Goal: Contribute content: Contribute content

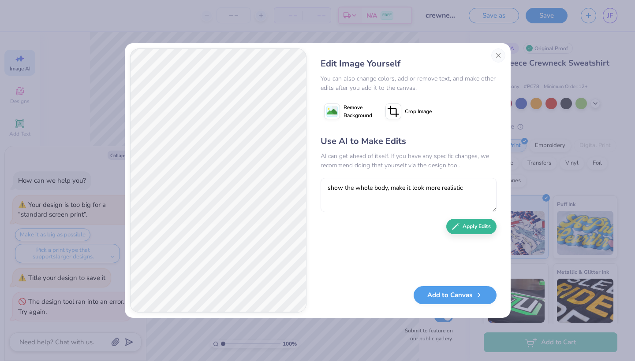
select select "4"
click at [501, 56] on button "Close" at bounding box center [498, 55] width 14 height 14
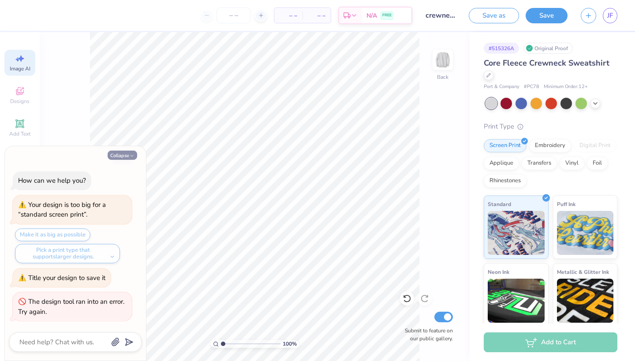
click at [126, 155] on button "Collapse" at bounding box center [123, 155] width 30 height 9
type textarea "x"
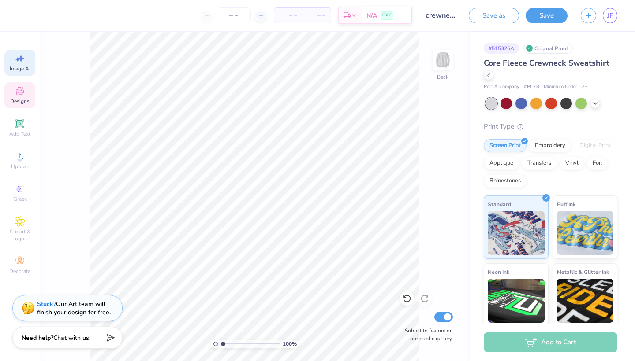
click at [15, 97] on div "Designs" at bounding box center [19, 95] width 31 height 26
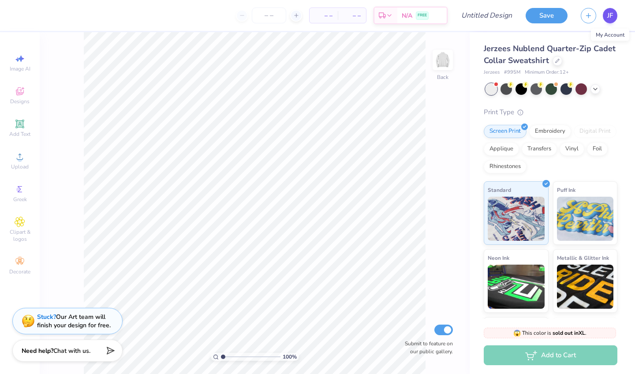
click at [607, 18] on span "JF" at bounding box center [610, 16] width 6 height 10
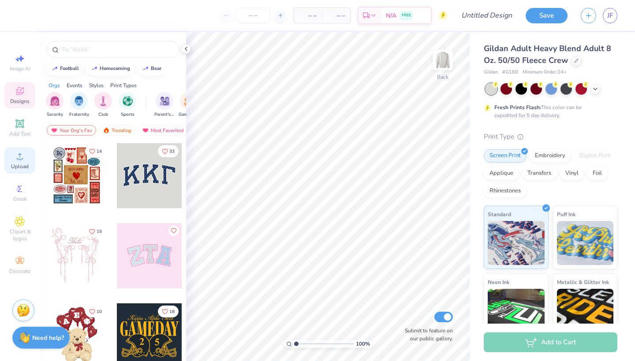
click at [20, 167] on span "Upload" at bounding box center [20, 166] width 18 height 7
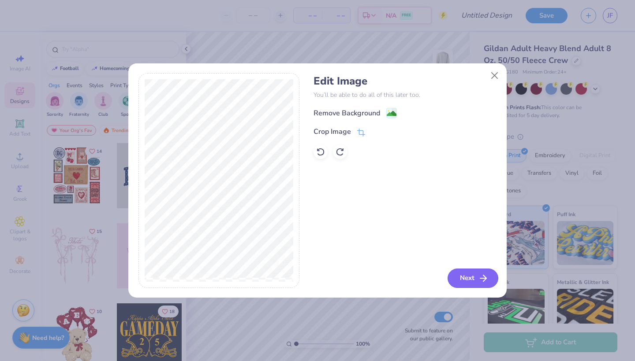
click at [470, 276] on button "Next" at bounding box center [472, 278] width 51 height 19
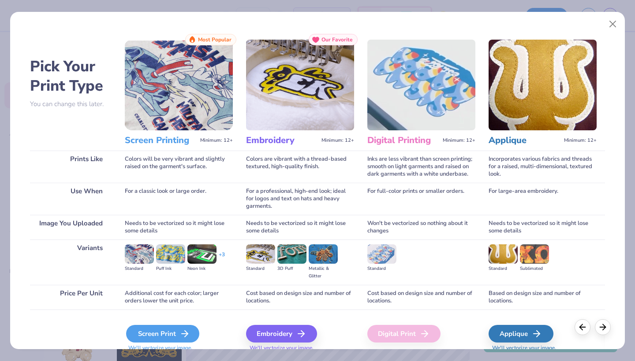
click at [152, 334] on div "Screen Print" at bounding box center [162, 334] width 73 height 18
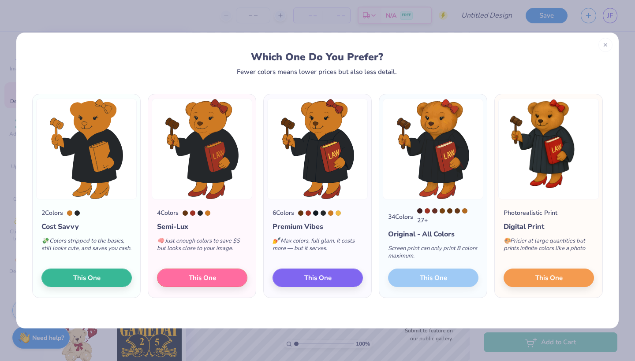
click at [426, 259] on div "Screen print can only print 8 colors maximum." at bounding box center [433, 254] width 90 height 29
click at [536, 280] on span "This One" at bounding box center [548, 277] width 27 height 10
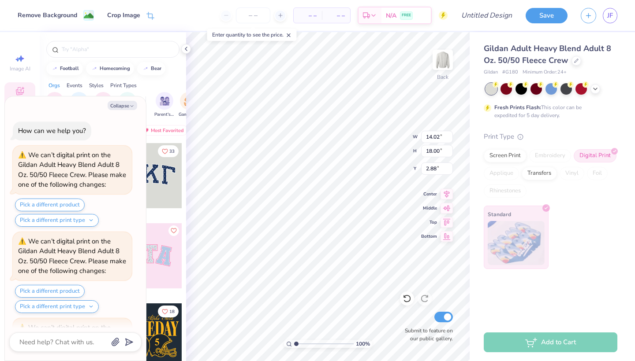
scroll to position [161, 0]
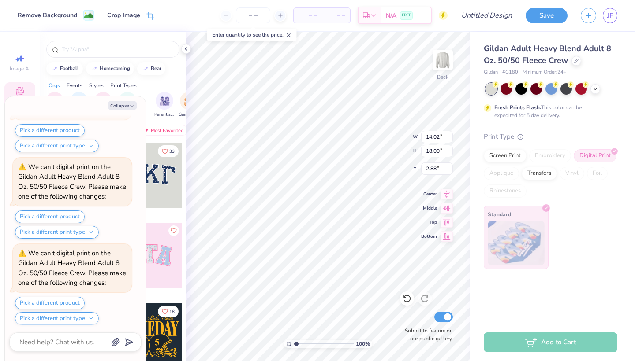
type textarea "x"
type input "9.86"
type input "12.66"
type textarea "x"
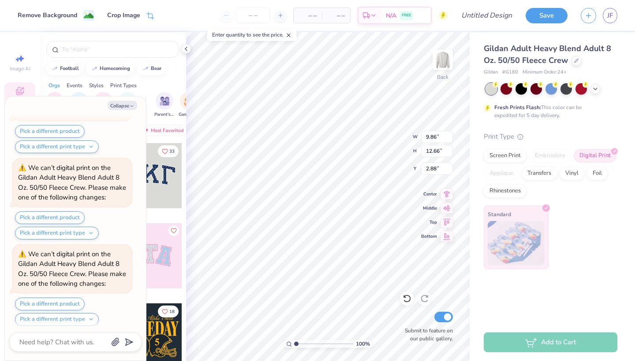
type input "6.09"
type textarea "x"
type input "5.11"
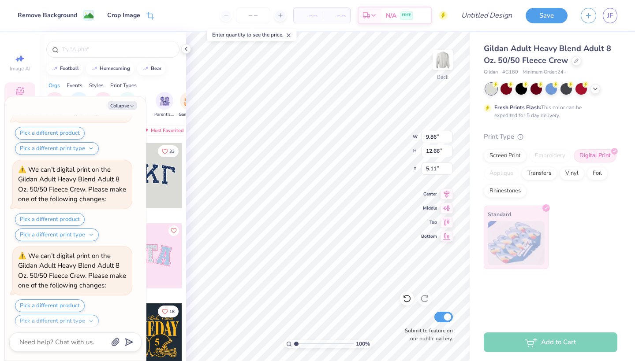
type textarea "x"
type input "5.19"
click at [130, 102] on button "Collapse" at bounding box center [123, 105] width 30 height 9
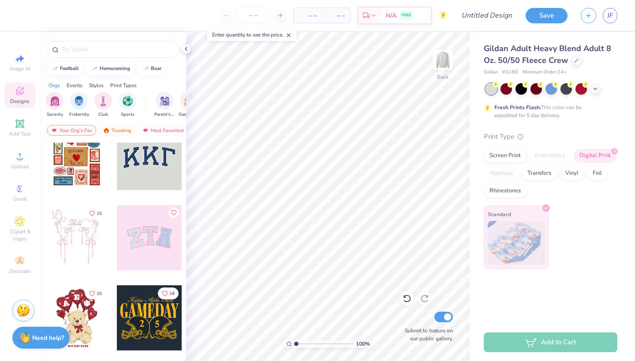
scroll to position [22, 0]
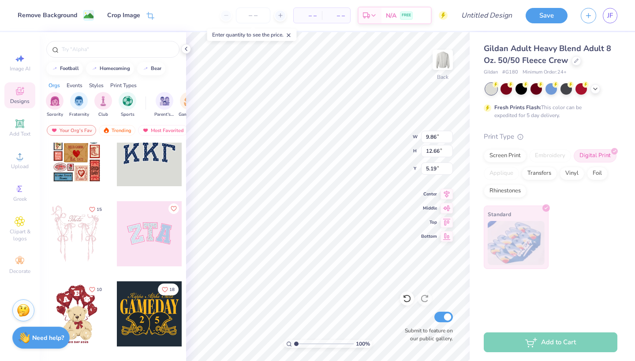
type textarea "x"
type input "9.92"
type input "12.74"
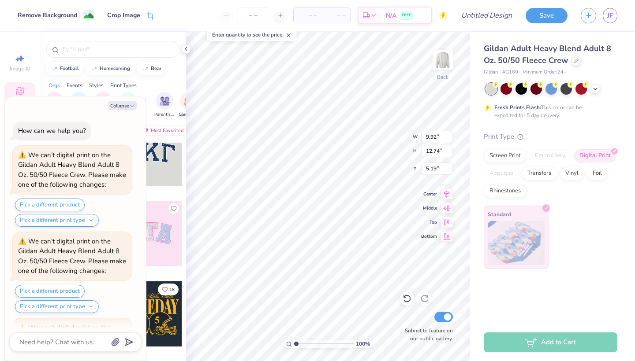
scroll to position [588, 0]
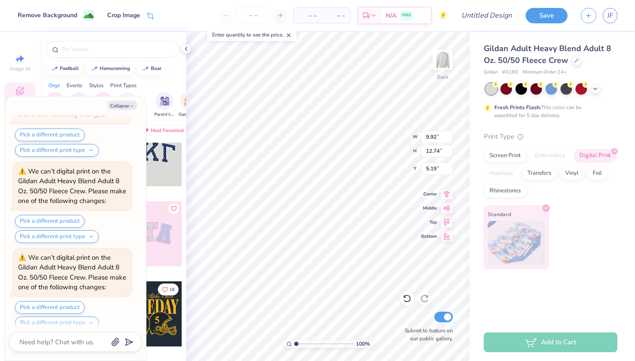
type textarea "x"
type input "6.35"
click at [115, 104] on button "Collapse" at bounding box center [123, 105] width 30 height 9
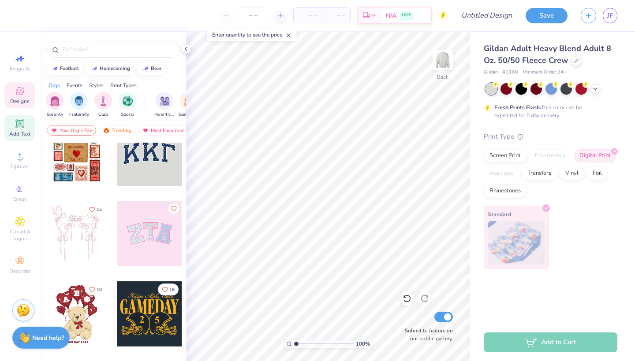
click at [19, 121] on icon at bounding box center [19, 123] width 7 height 7
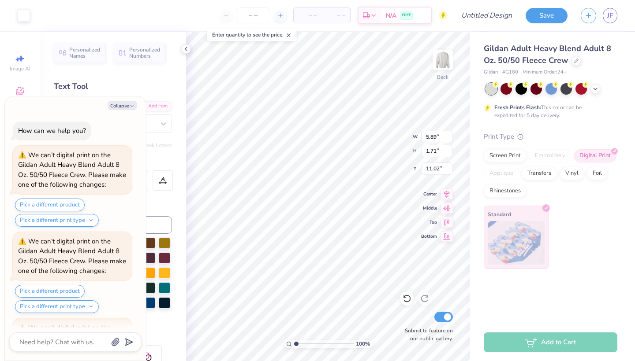
scroll to position [759, 0]
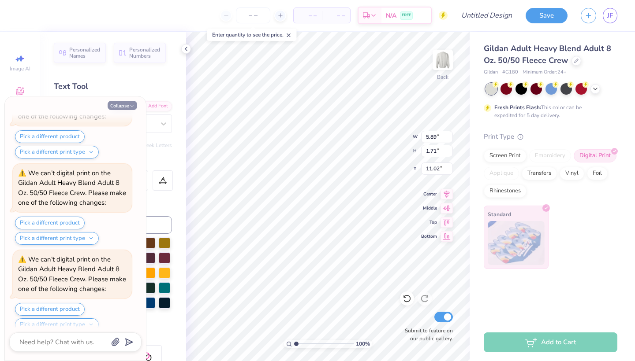
click at [129, 101] on button "Collapse" at bounding box center [123, 105] width 30 height 9
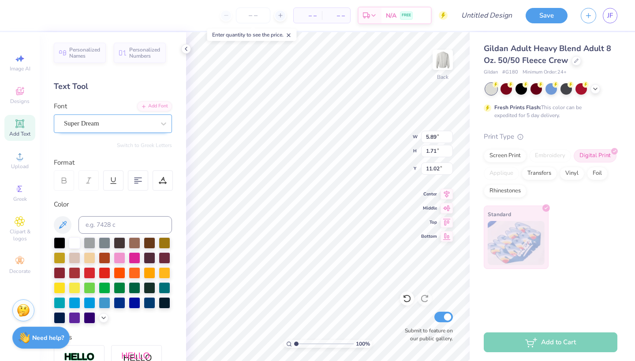
click at [138, 121] on div "Super Dream" at bounding box center [109, 124] width 93 height 14
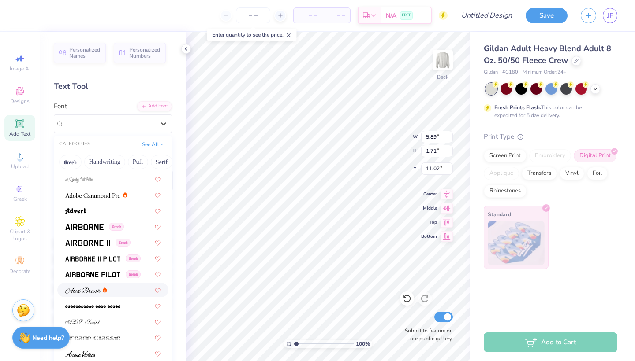
scroll to position [118, 0]
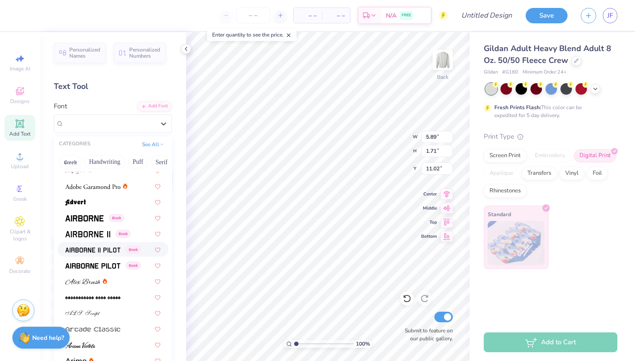
click at [100, 256] on div "Greek" at bounding box center [112, 249] width 111 height 15
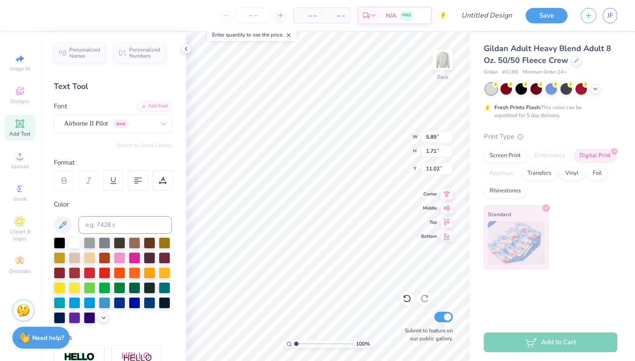
type textarea "x"
type input "5.52"
type input "1.78"
type input "10.98"
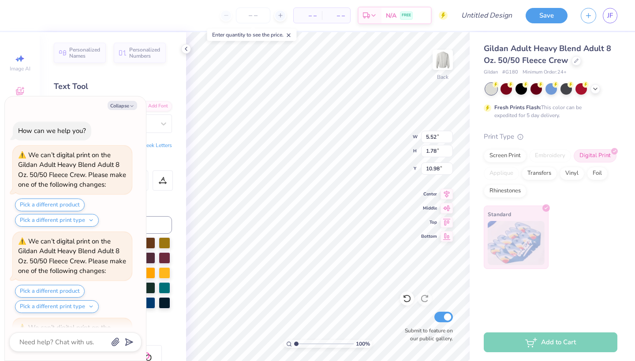
scroll to position [845, 0]
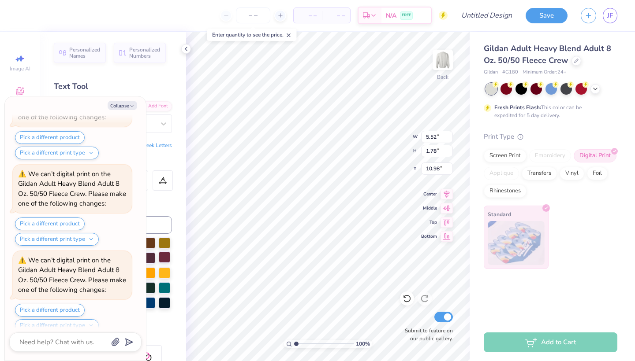
type textarea "x"
type textarea "F"
type textarea "x"
type textarea "Fa"
type textarea "x"
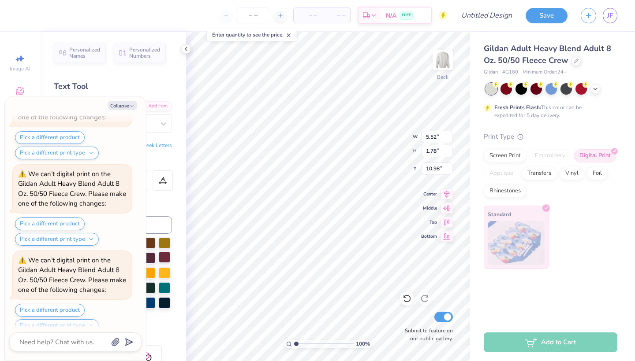
type textarea "Fai"
type textarea "x"
type textarea "Fair"
type textarea "x"
type textarea "Fai"
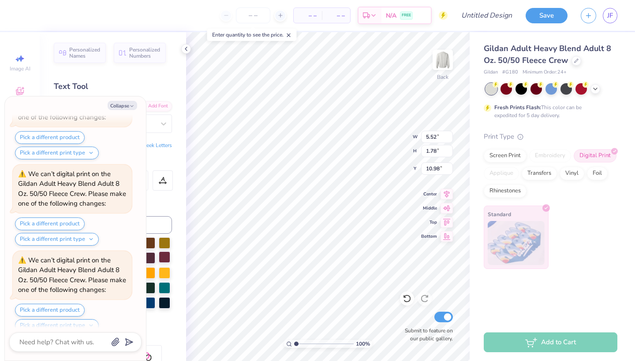
type textarea "x"
type textarea "Fa"
type textarea "x"
type textarea "F"
type textarea "x"
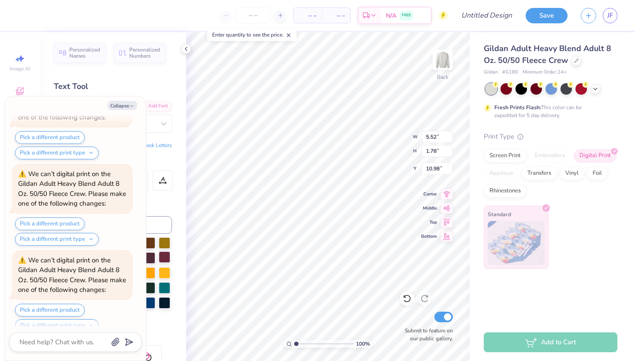
type textarea "x"
type textarea "S"
type textarea "x"
type textarea "Sa"
type textarea "x"
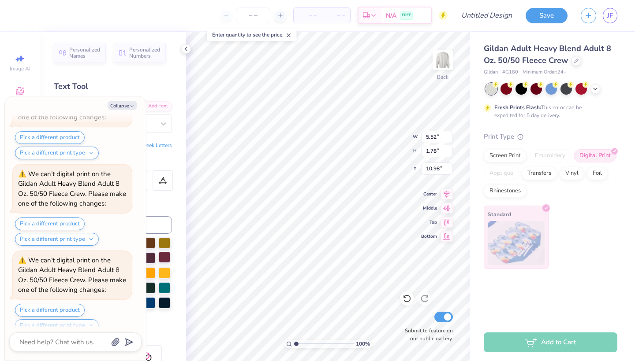
type textarea "Sar"
type textarea "x"
type textarea "Sare"
type textarea "x"
type textarea "Sar"
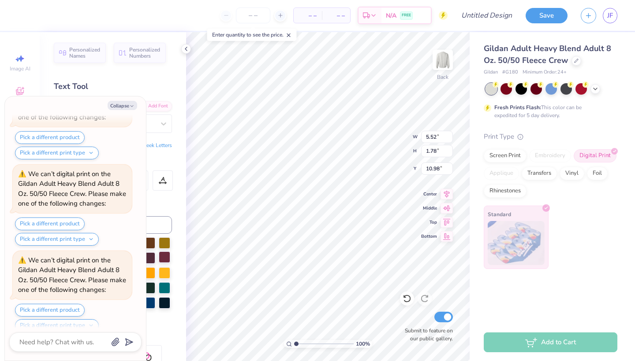
type textarea "x"
type textarea "Sa"
type textarea "x"
type textarea "Sac"
type textarea "x"
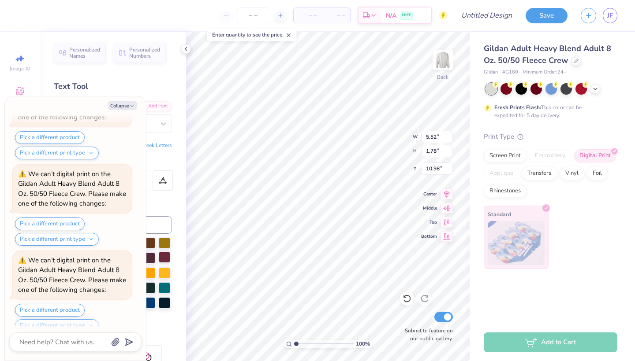
type textarea "Sacr"
type textarea "x"
type textarea "Sacre"
type textarea "x"
type textarea "Sacred"
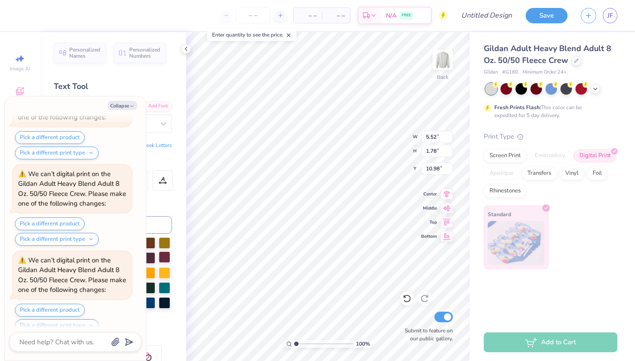
type textarea "x"
type textarea "Sacred"
type textarea "x"
type textarea "Sacred H"
type textarea "x"
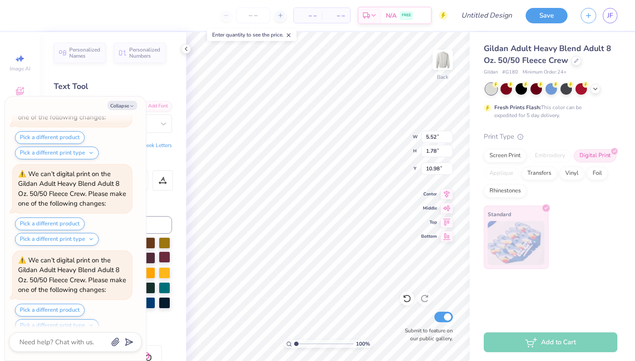
type textarea "Sacred He"
type textarea "x"
type textarea "Sacred Hea"
type textarea "x"
type textarea "Sacred Hear"
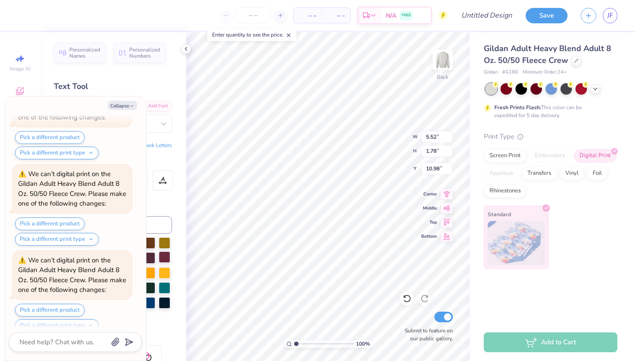
type textarea "x"
type textarea "Sacred Heart"
type textarea "x"
type textarea "Sacred Heart"
type textarea "x"
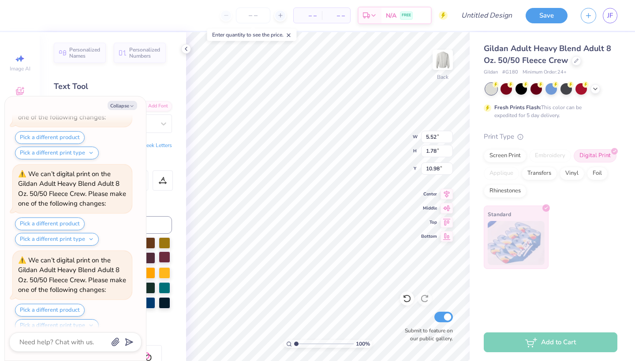
type textarea "Sacred Heart U"
type textarea "x"
type textarea "Sacred Heart Un"
type textarea "x"
type textarea "Sacred Heart Uni"
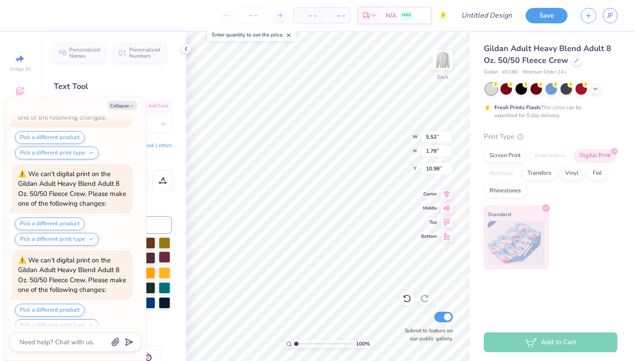
type textarea "x"
type textarea "Sacred Heart Univ"
type textarea "x"
type textarea "Sacred Heart Unive"
type textarea "x"
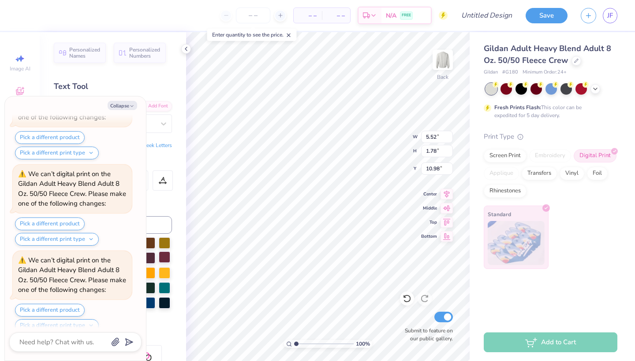
type textarea "Sacred Heart Univer"
type textarea "x"
type textarea "Sacred Heart Univers"
type textarea "x"
type textarea "Sacred Heart Universi"
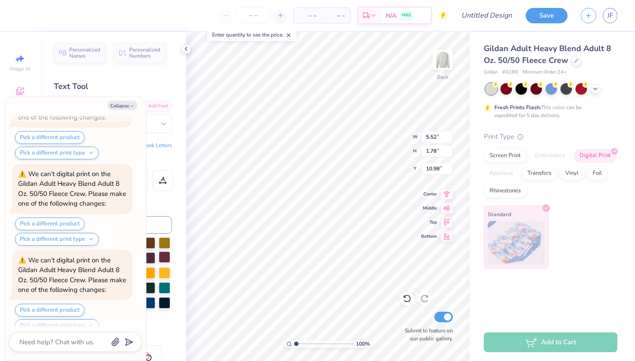
type textarea "x"
type textarea "Sacred Heart Universit"
type textarea "x"
type textarea "Sacred Heart University"
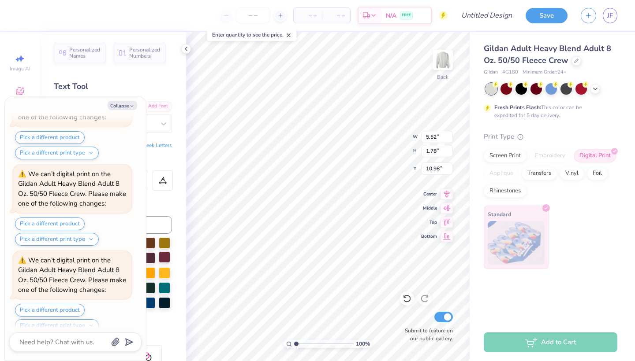
type textarea "x"
type textarea "Sacred Heart University"
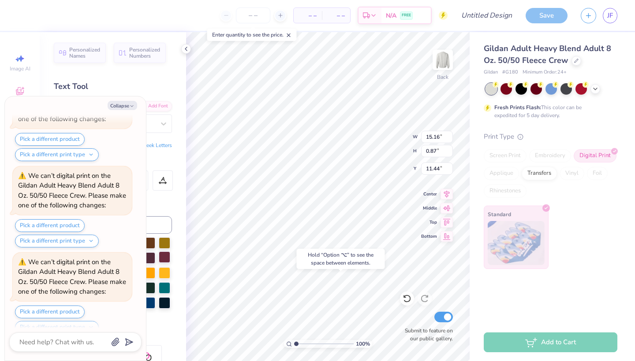
scroll to position [1102, 0]
type textarea "x"
type input "12.64"
type input "0.72"
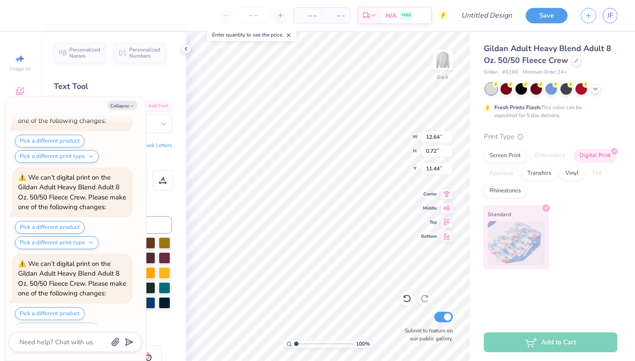
type textarea "x"
type input "18.37"
click at [130, 107] on icon "button" at bounding box center [131, 106] width 5 height 5
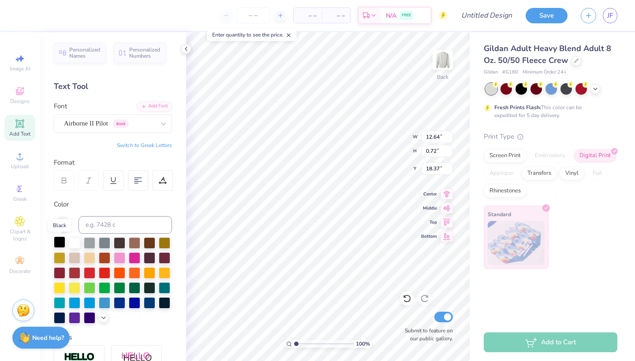
click at [59, 245] on div at bounding box center [59, 242] width 11 height 11
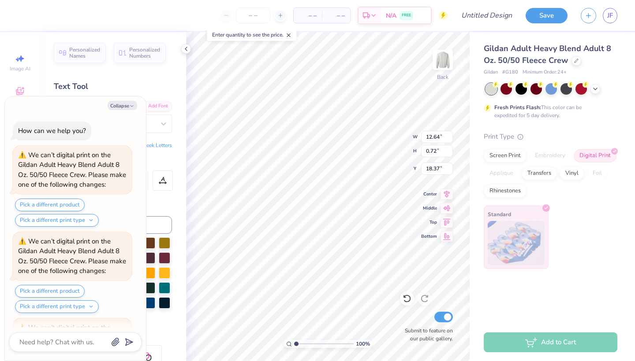
scroll to position [1358, 0]
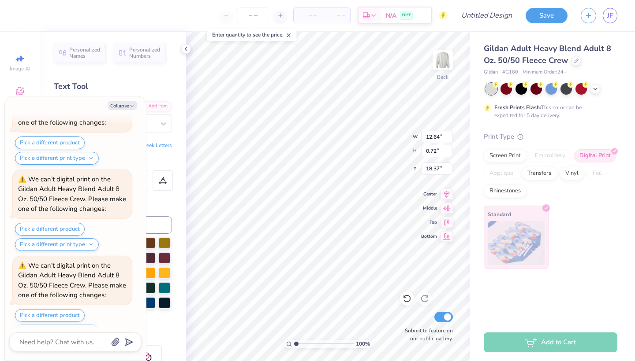
type textarea "x"
type input "11.87"
type input "0.68"
type textarea "x"
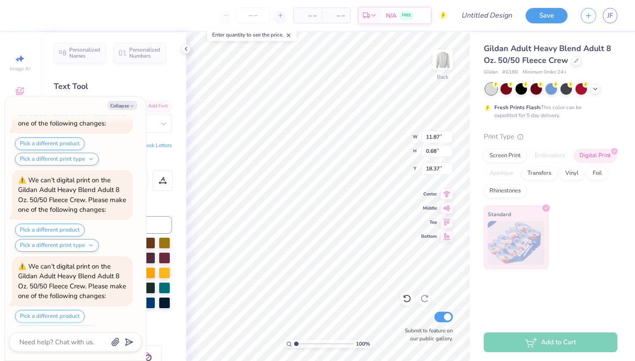
type input "18.41"
type textarea "x"
type input "9.92"
type input "12.74"
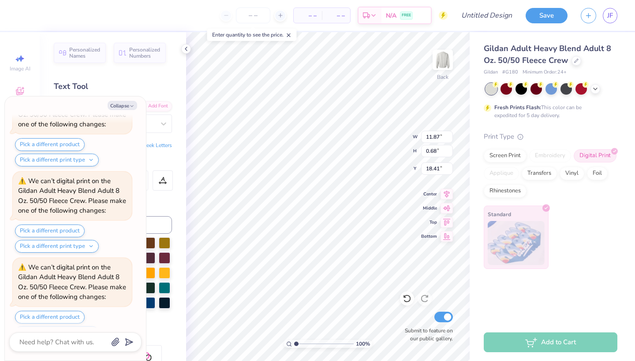
type input "6.35"
type textarea "x"
type input "5.50"
type textarea "x"
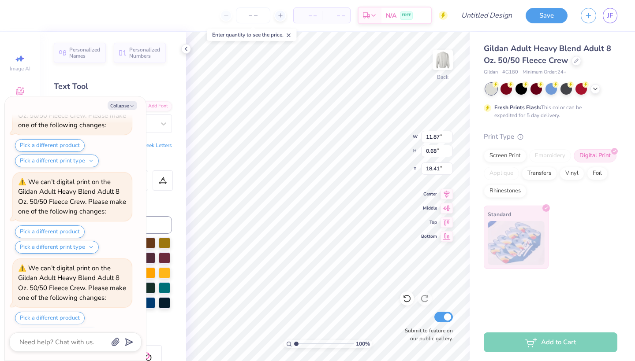
type input "17.57"
click at [128, 104] on button "Collapse" at bounding box center [123, 105] width 30 height 9
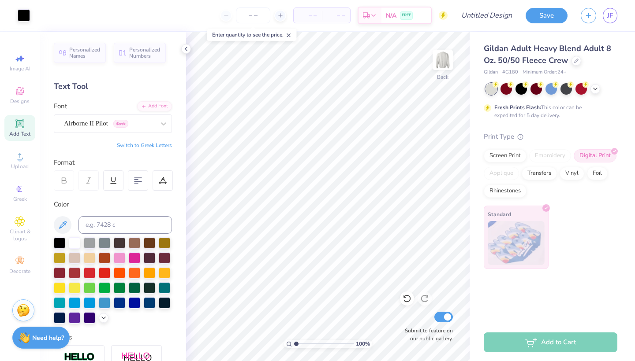
click at [21, 127] on icon at bounding box center [19, 123] width 8 height 8
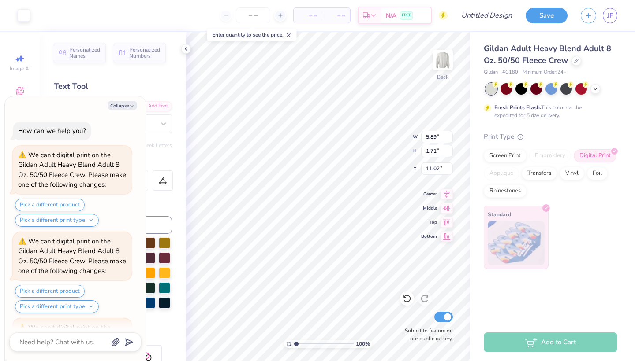
scroll to position [1786, 0]
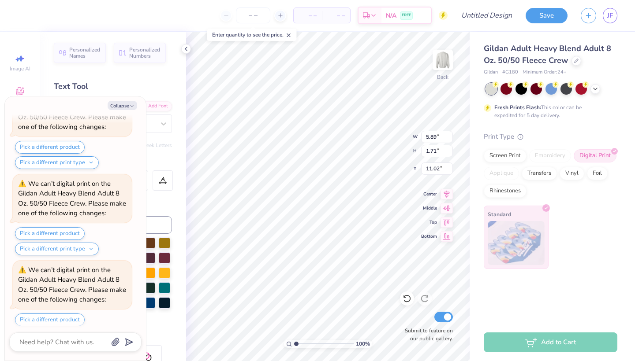
type textarea "x"
type textarea "F"
type textarea "x"
type textarea "Fa"
type textarea "x"
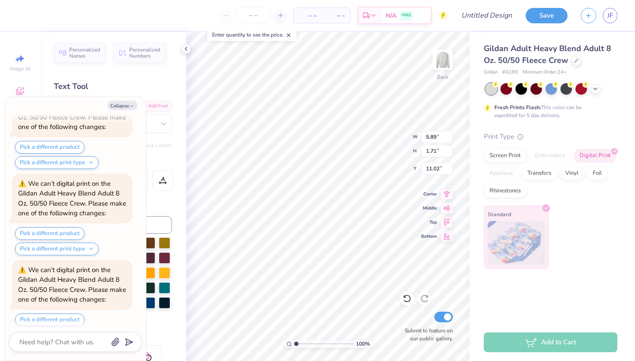
type textarea "Fai"
type textarea "x"
type textarea "Fair"
type textarea "x"
type textarea "Fairf"
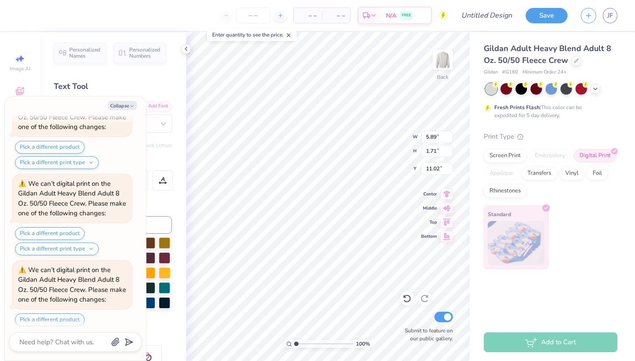
type textarea "x"
type textarea "Fairfi"
type textarea "x"
type textarea "Fairfie"
type textarea "x"
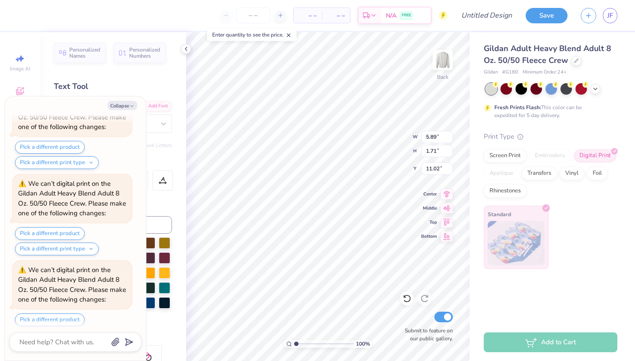
type textarea "Fairfiel"
type textarea "x"
type textarea "Fairfield"
type textarea "x"
type textarea "Fairfield,"
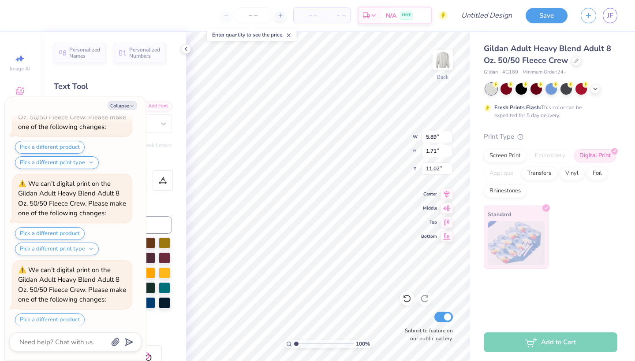
type textarea "x"
type textarea "Fairfield,"
type textarea "x"
type textarea "Fairfield, C"
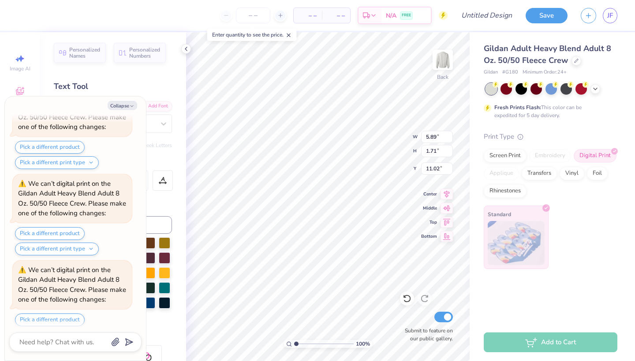
type textarea "x"
type textarea "Fairfield, CT"
type textarea "x"
type input "19.57"
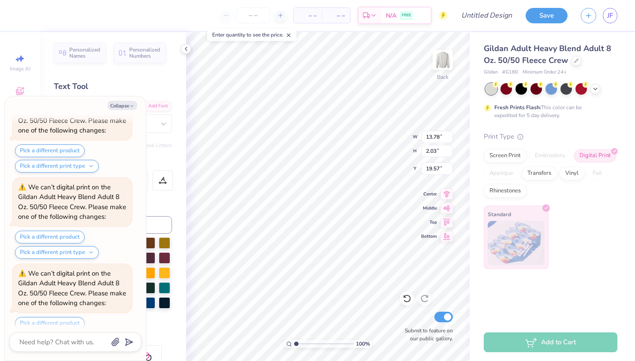
scroll to position [0, 1]
type textarea "x"
type textarea "F, CT"
type textarea "x"
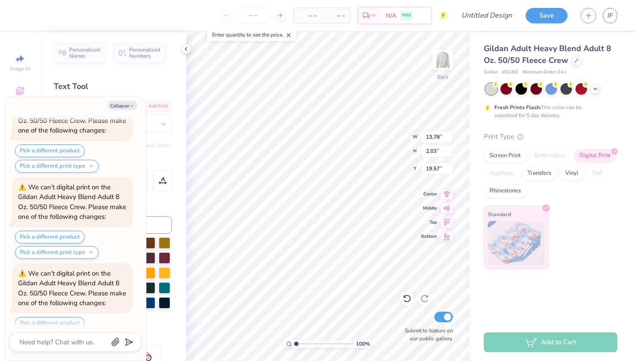
type textarea "FA, CT"
type textarea "x"
type textarea "FAI, CT"
type textarea "x"
type textarea "FAIR, CT"
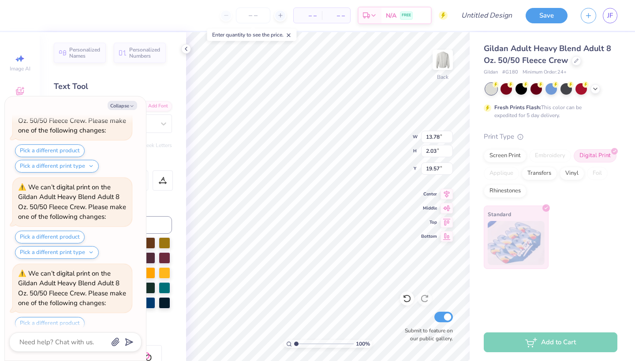
type textarea "x"
type textarea "FAIRF, CT"
type textarea "x"
type textarea "FAIRFI, CT"
type textarea "x"
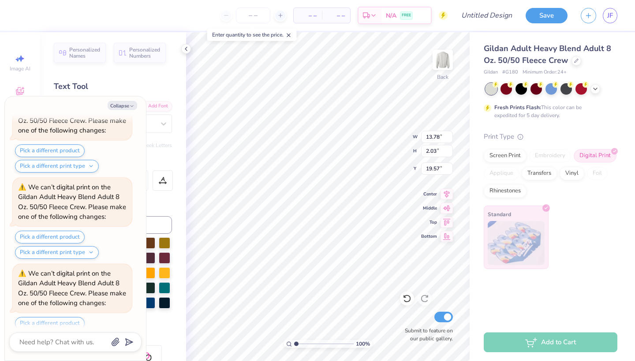
type textarea "FAIRFIE, CT"
type textarea "x"
type textarea "FAIRFIEL, CT"
type textarea "x"
type textarea "FAIRFIELD, CT"
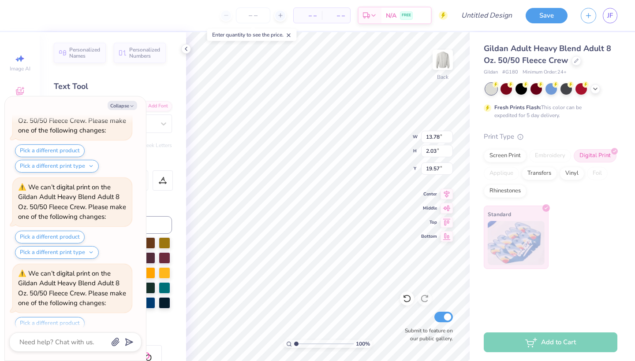
scroll to position [0, 2]
click at [132, 106] on icon "button" at bounding box center [131, 106] width 5 height 5
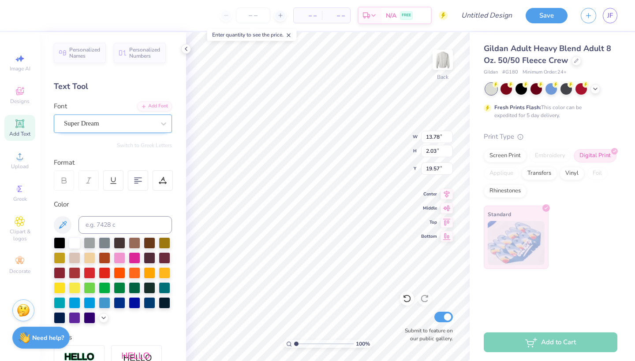
type textarea "x"
type input "15.16"
type input "2.00"
type input "19.58"
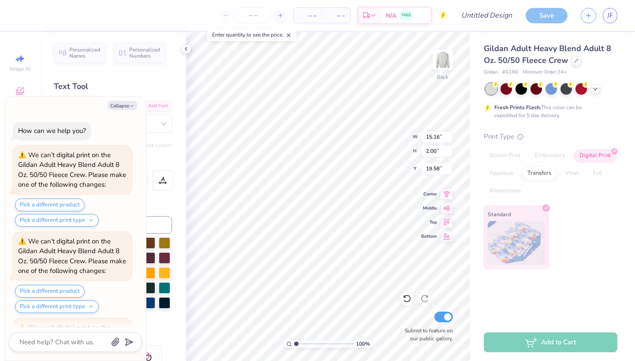
scroll to position [2213, 0]
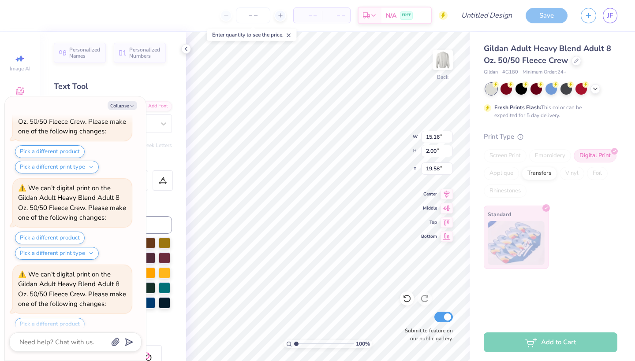
click at [127, 145] on div "Pick a different product Pick a different print type" at bounding box center [73, 159] width 117 height 28
click at [123, 104] on button "Collapse" at bounding box center [123, 105] width 30 height 9
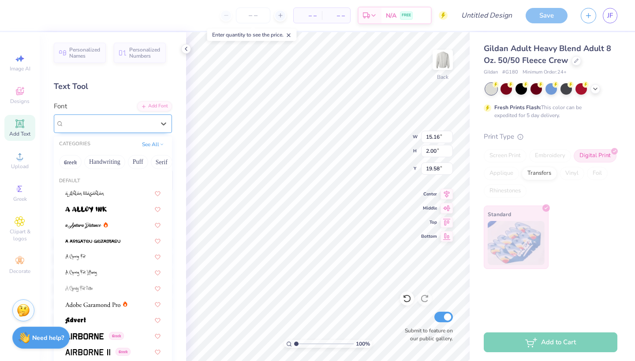
click at [150, 123] on div "Super Dream" at bounding box center [109, 124] width 93 height 14
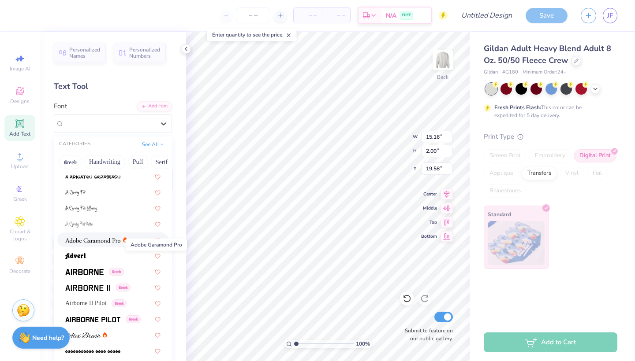
scroll to position [67, 0]
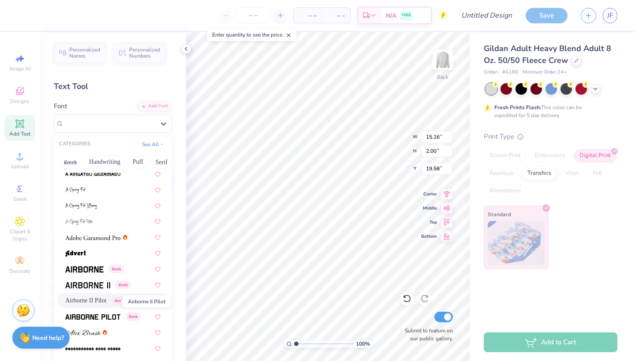
click at [106, 303] on span "Airborne II Pilot" at bounding box center [85, 300] width 41 height 9
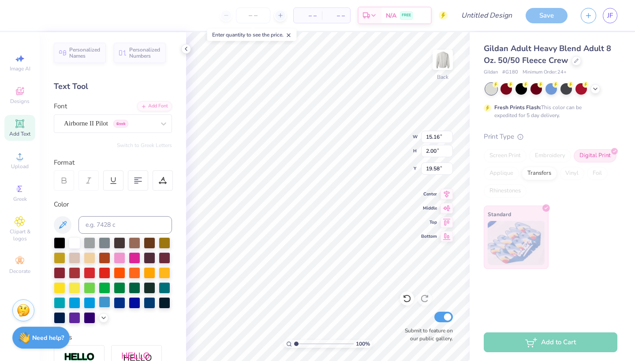
type textarea "x"
type input "15.15"
type input "1.92"
type input "19.62"
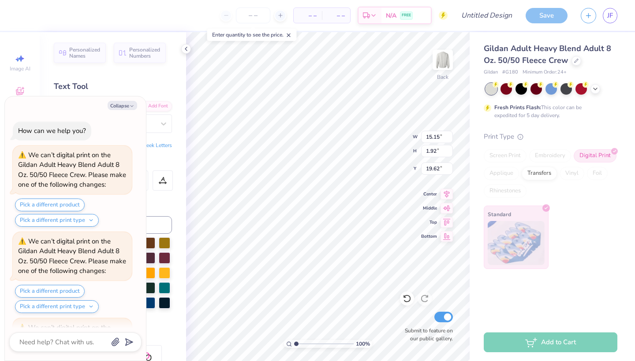
scroll to position [2299, 0]
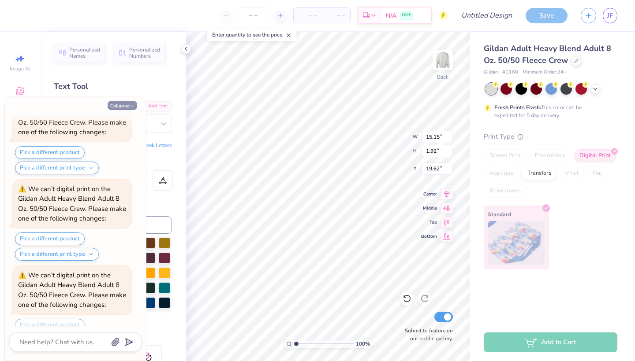
click at [123, 105] on button "Collapse" at bounding box center [123, 105] width 30 height 9
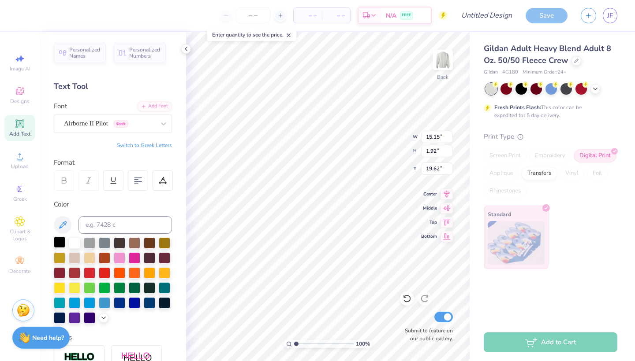
click at [61, 245] on div at bounding box center [59, 242] width 11 height 11
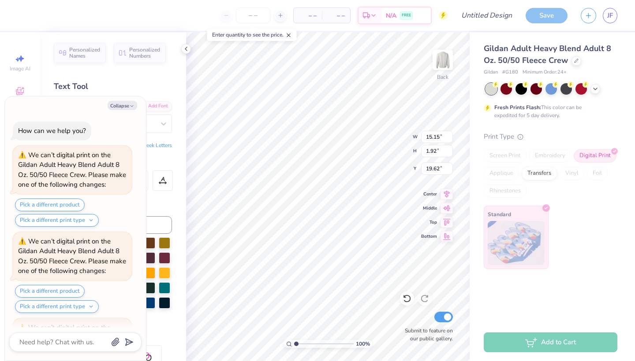
scroll to position [2384, 0]
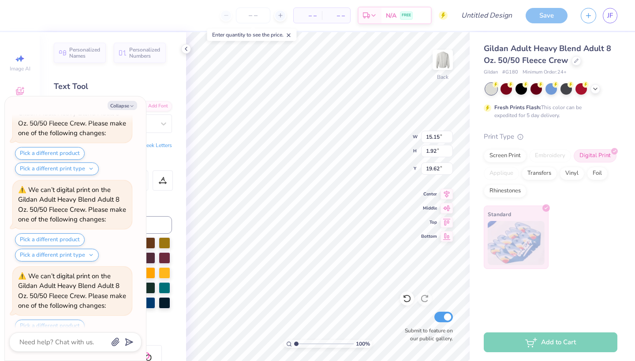
type textarea "x"
type input "8.83"
type input "1.12"
type input "20.42"
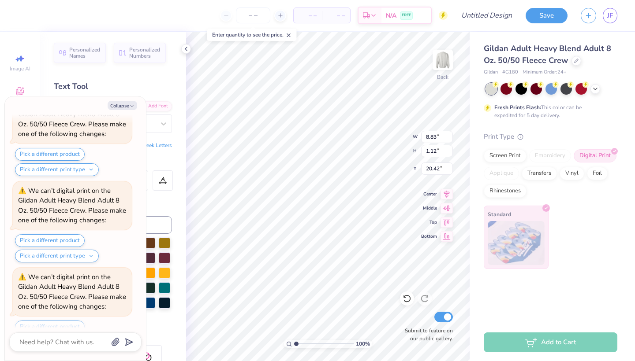
type textarea "x"
type input "19.01"
type textarea "x"
type input "6.74"
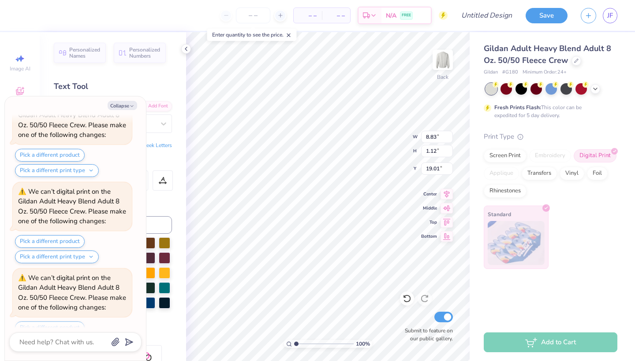
type input "0.86"
type input "19.27"
type textarea "x"
type input "18.76"
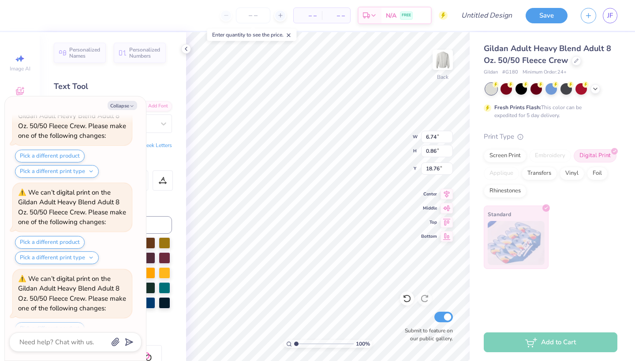
scroll to position [2726, 0]
type textarea "x"
type input "5.66"
type input "0.72"
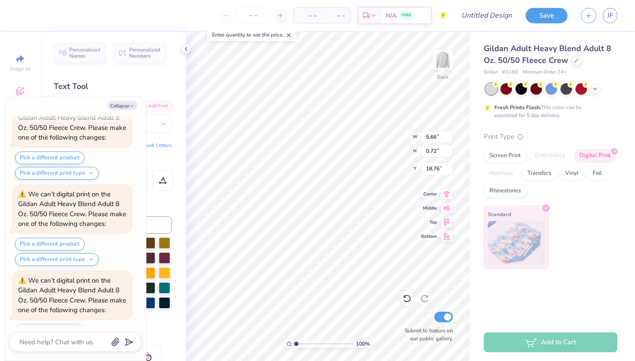
type textarea "x"
type input "18.67"
click at [121, 104] on button "Collapse" at bounding box center [123, 105] width 30 height 9
type textarea "x"
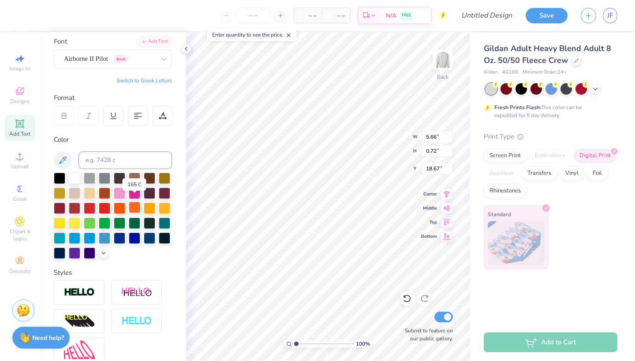
scroll to position [71, 0]
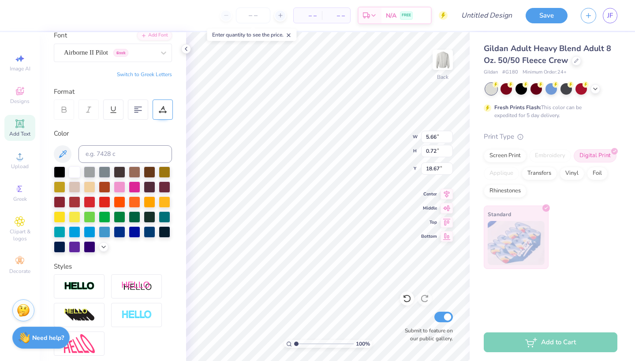
click at [163, 115] on div at bounding box center [163, 110] width 20 height 20
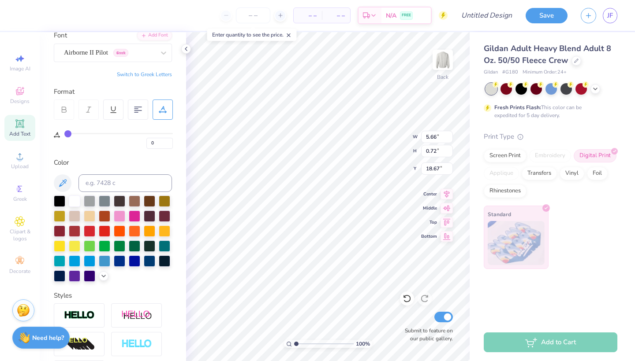
type input "2"
type input "3"
type input "4"
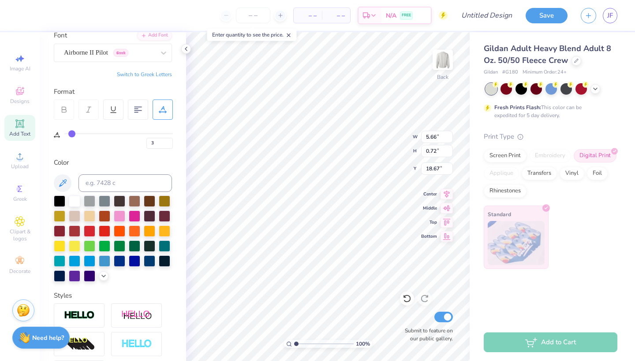
type input "4"
type input "5"
type input "6"
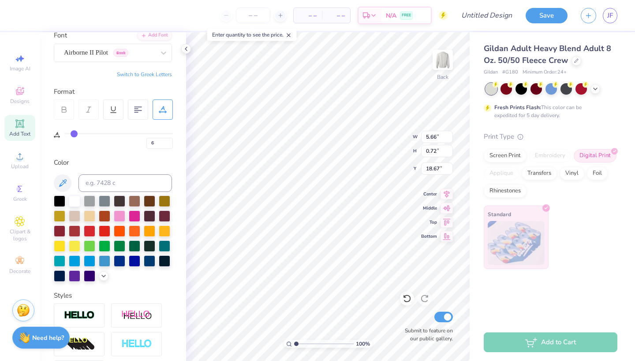
type input "7"
type input "8"
type input "9"
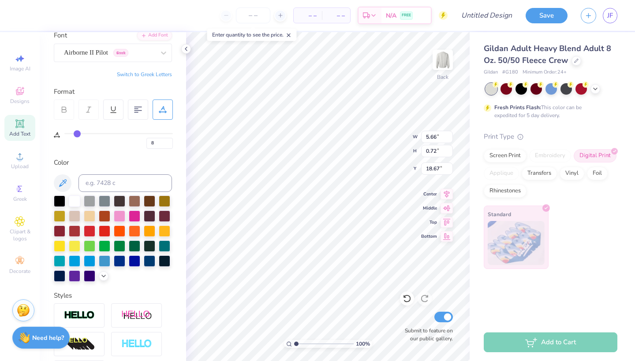
type input "9"
type input "10"
type input "11"
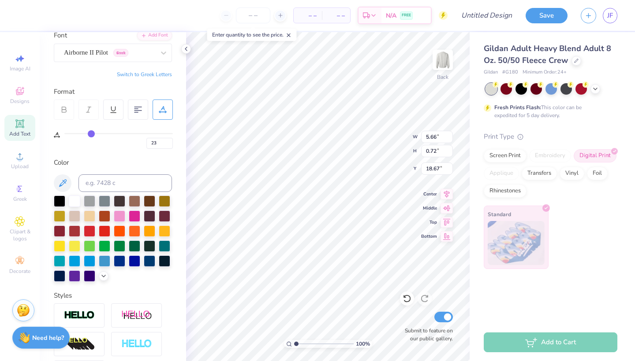
drag, startPoint x: 70, startPoint y: 133, endPoint x: 91, endPoint y: 135, distance: 21.8
click at [91, 134] on input "range" at bounding box center [118, 133] width 108 height 1
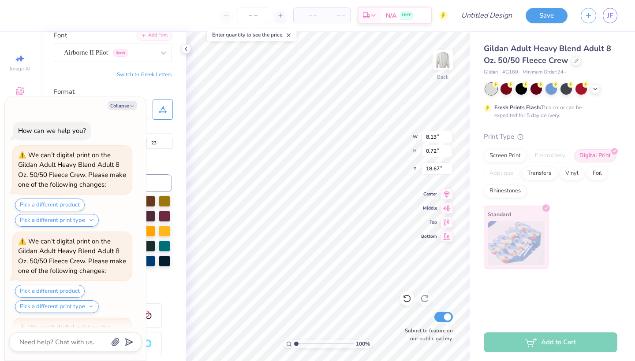
scroll to position [2983, 0]
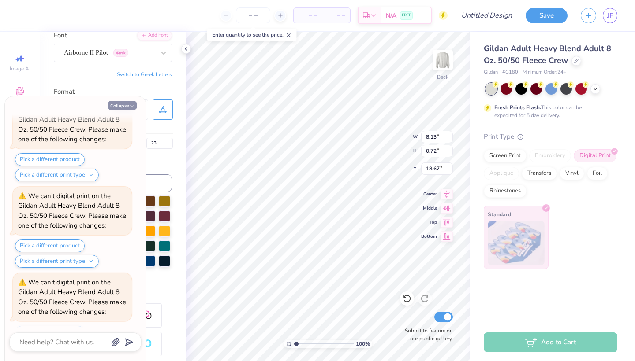
click at [118, 108] on button "Collapse" at bounding box center [123, 105] width 30 height 9
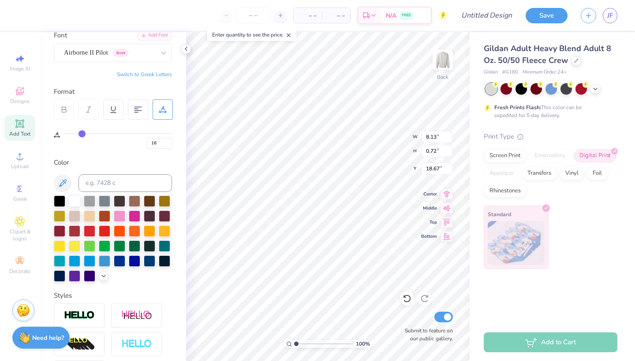
drag, startPoint x: 93, startPoint y: 131, endPoint x: 82, endPoint y: 130, distance: 10.6
click at [82, 133] on input "range" at bounding box center [118, 133] width 108 height 1
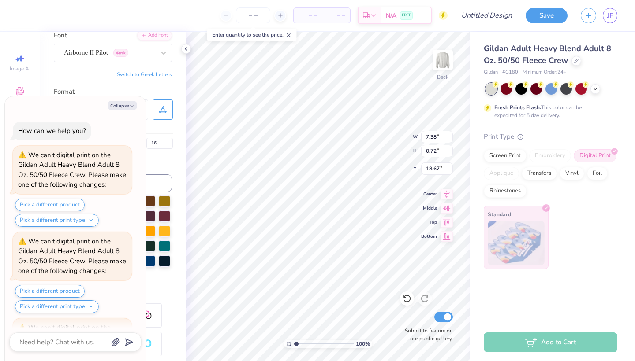
scroll to position [3068, 0]
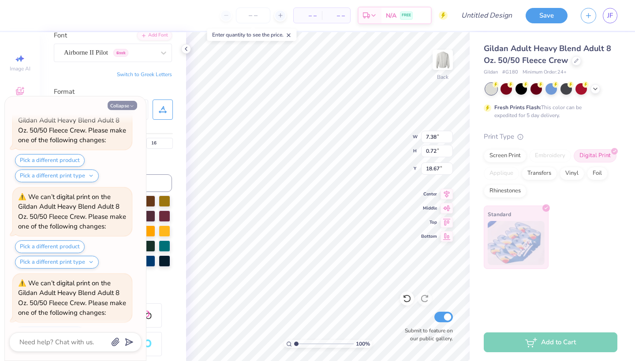
click at [129, 105] on button "Collapse" at bounding box center [123, 105] width 30 height 9
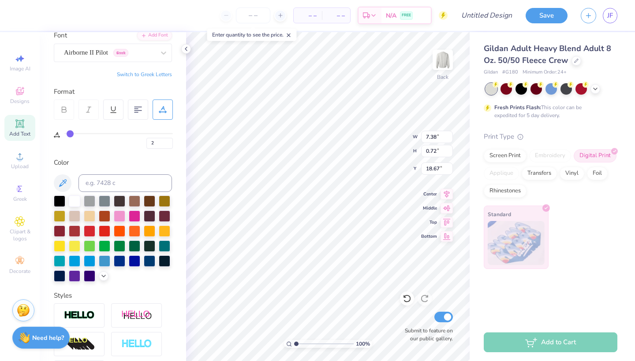
drag, startPoint x: 82, startPoint y: 134, endPoint x: 70, endPoint y: 133, distance: 12.4
click at [70, 134] on input "range" at bounding box center [118, 133] width 108 height 1
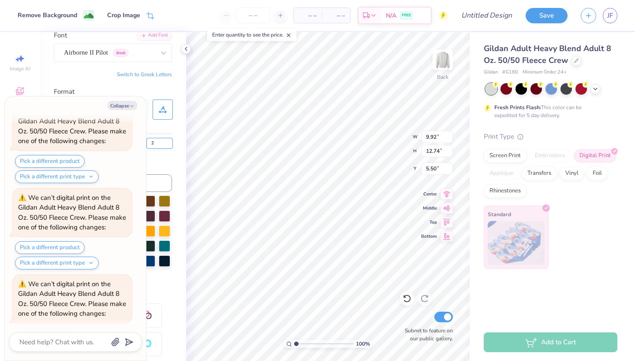
scroll to position [3239, 0]
click at [126, 105] on button "Collapse" at bounding box center [123, 105] width 30 height 9
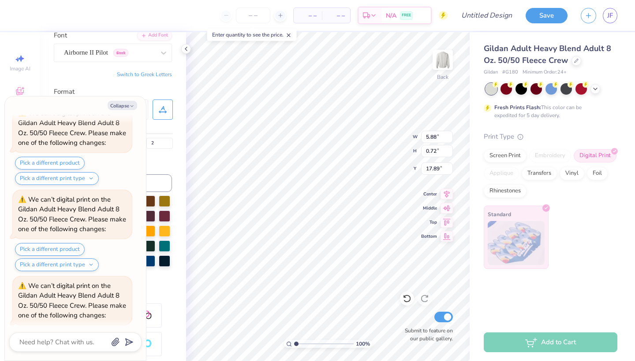
scroll to position [3410, 0]
click at [442, 56] on img at bounding box center [442, 59] width 35 height 35
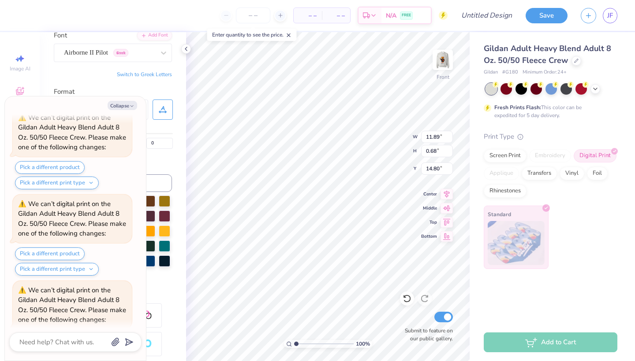
scroll to position [3838, 0]
click at [453, 56] on img at bounding box center [442, 59] width 35 height 35
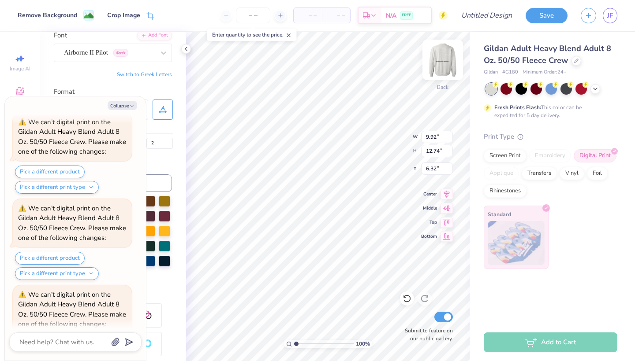
scroll to position [4265, 0]
click at [167, 74] on button "Switch to Greek Letters" at bounding box center [144, 74] width 55 height 7
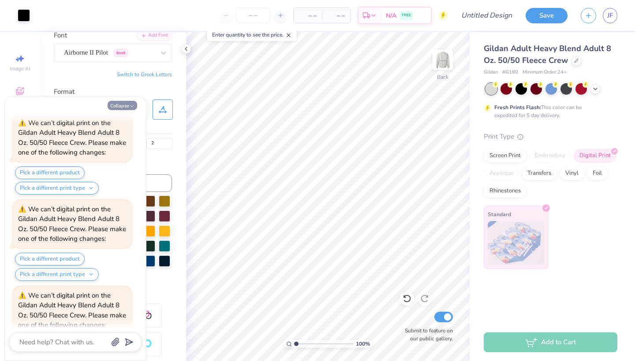
scroll to position [4351, 0]
click at [121, 104] on button "Collapse" at bounding box center [123, 105] width 30 height 9
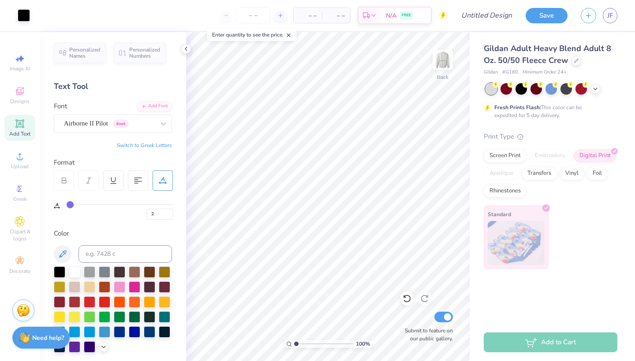
scroll to position [0, 0]
click at [17, 132] on span "Add Text" at bounding box center [19, 133] width 21 height 7
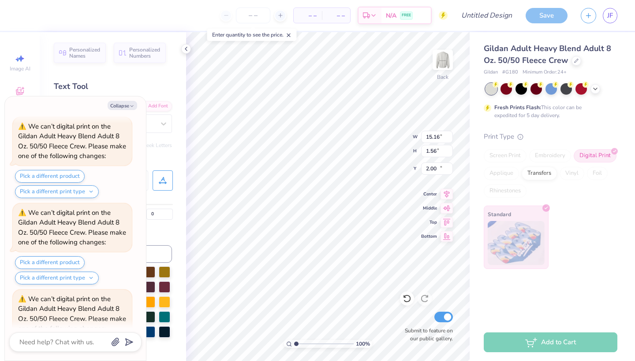
scroll to position [4693, 0]
click at [129, 107] on icon "button" at bounding box center [131, 106] width 5 height 5
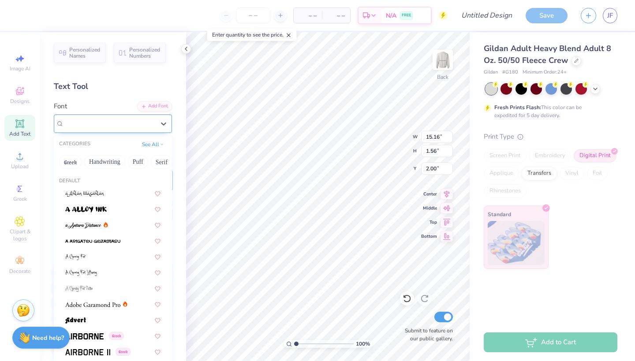
click at [105, 118] on div at bounding box center [109, 124] width 91 height 12
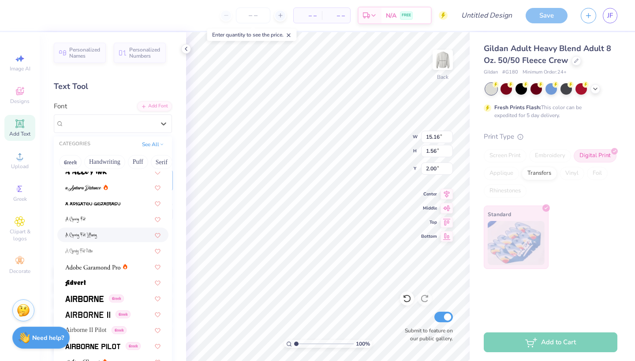
scroll to position [42, 0]
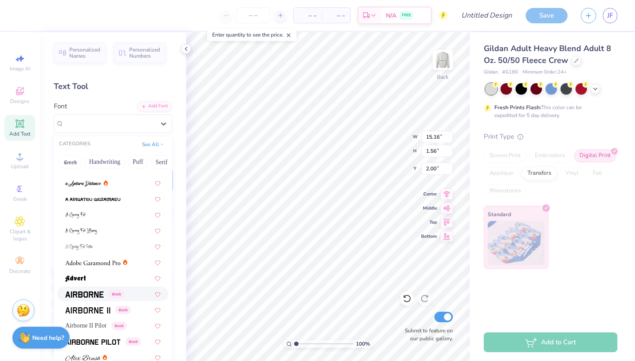
click at [100, 292] on img at bounding box center [84, 295] width 38 height 6
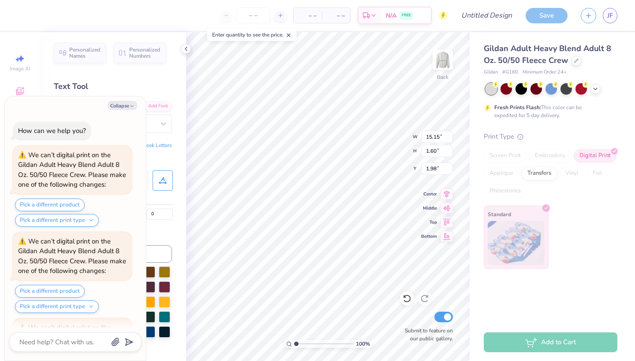
scroll to position [4779, 0]
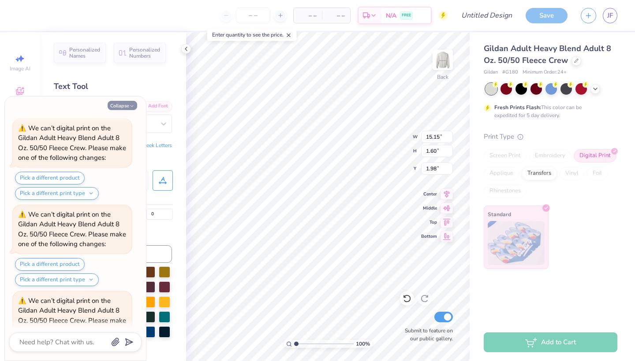
click at [131, 105] on icon "button" at bounding box center [131, 106] width 5 height 5
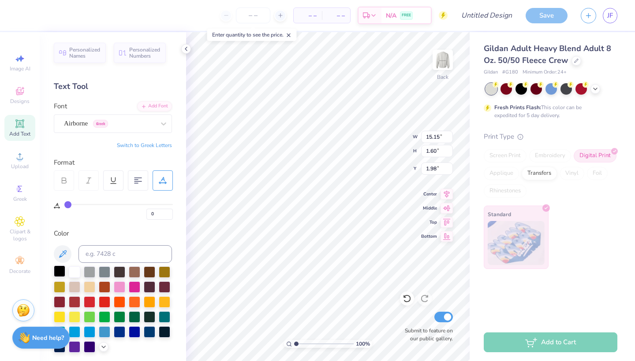
click at [61, 271] on div at bounding box center [59, 271] width 11 height 11
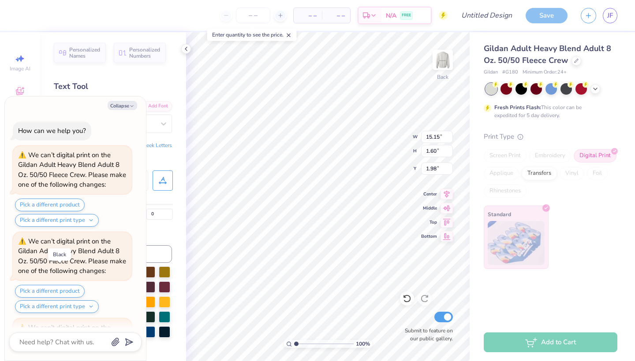
scroll to position [4864, 0]
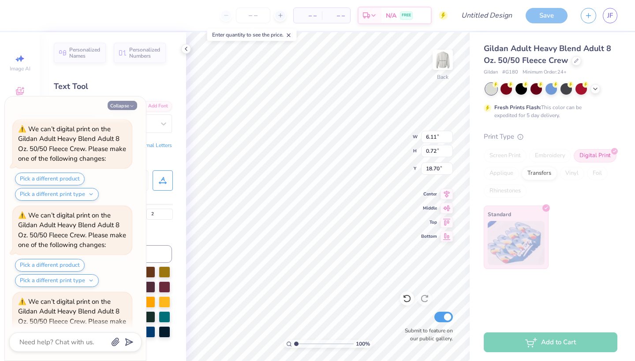
click at [124, 102] on button "Collapse" at bounding box center [123, 105] width 30 height 9
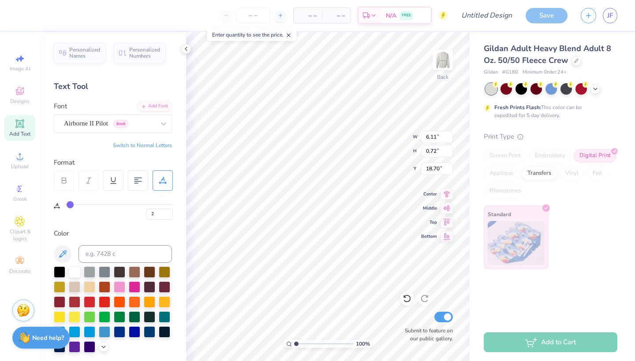
click at [161, 144] on button "Switch to Normal Letters" at bounding box center [142, 145] width 59 height 7
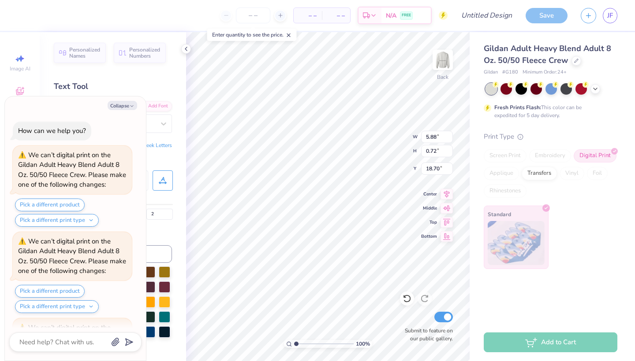
scroll to position [4950, 0]
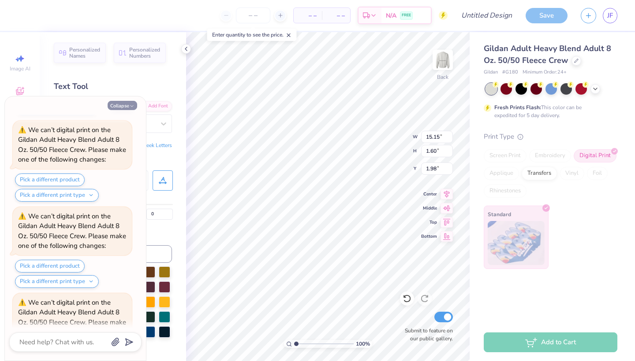
click at [122, 105] on button "Collapse" at bounding box center [123, 105] width 30 height 9
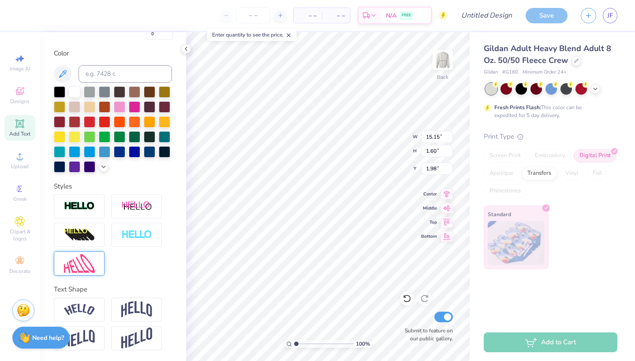
scroll to position [180, 0]
click at [86, 306] on img at bounding box center [79, 310] width 31 height 12
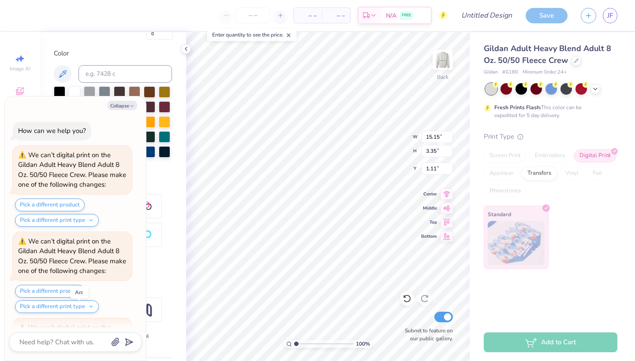
scroll to position [5035, 0]
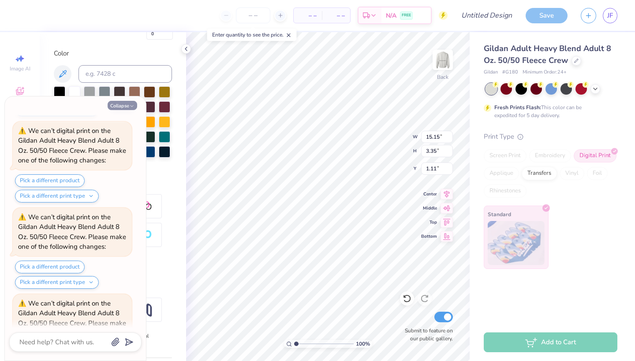
click at [132, 104] on icon "button" at bounding box center [131, 106] width 5 height 5
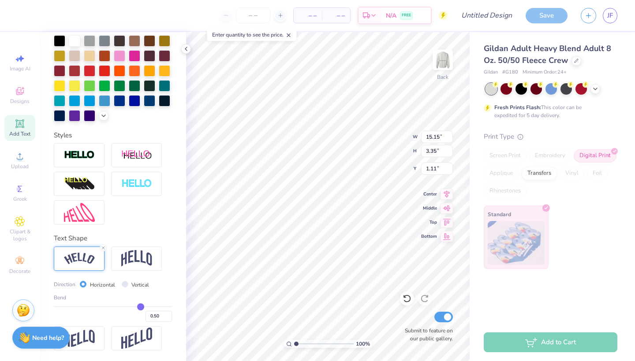
scroll to position [232, 0]
click at [138, 306] on input "range" at bounding box center [113, 306] width 118 height 1
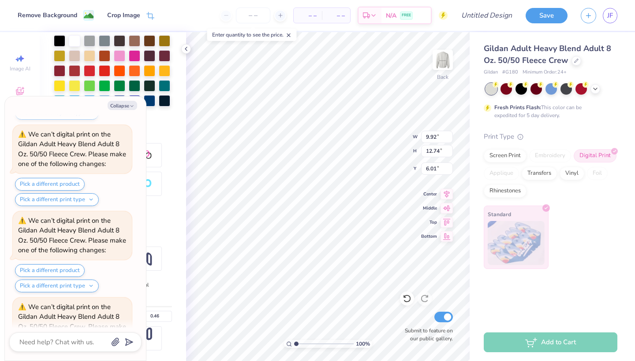
scroll to position [5463, 0]
click at [438, 234] on div "Bottom" at bounding box center [437, 235] width 32 height 11
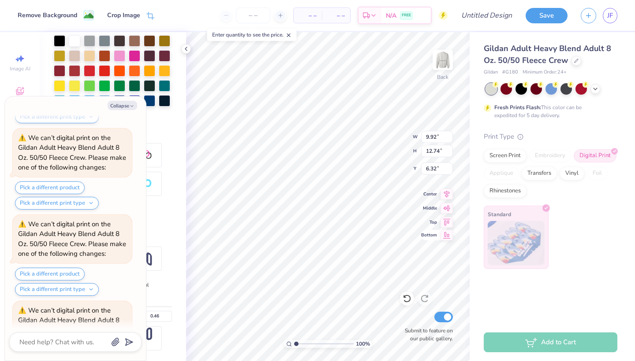
scroll to position [5805, 0]
click at [430, 241] on div "100 % Back W 9.92 9.92 " H 12.74 12.74 " Y 6.32 6.32 " Center Middle Top Bottom…" at bounding box center [327, 196] width 283 height 329
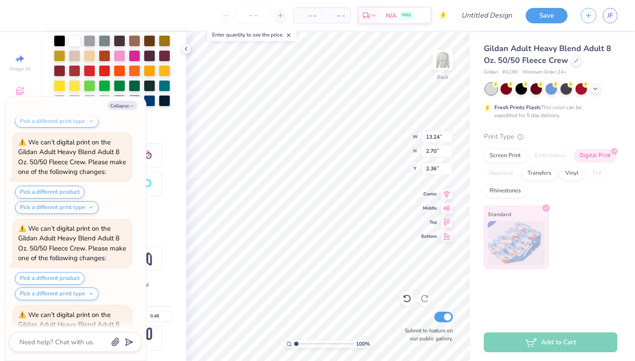
scroll to position [0, 1]
click at [119, 105] on button "Collapse" at bounding box center [123, 105] width 30 height 9
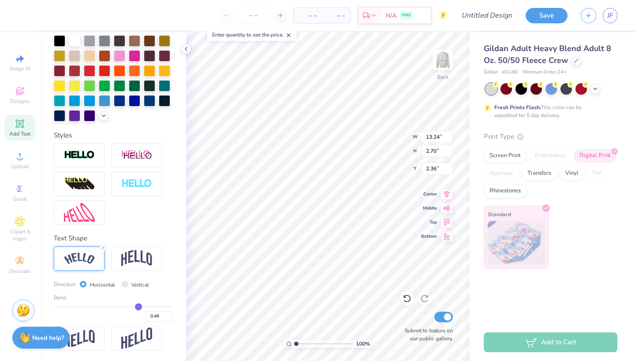
scroll to position [6232, 0]
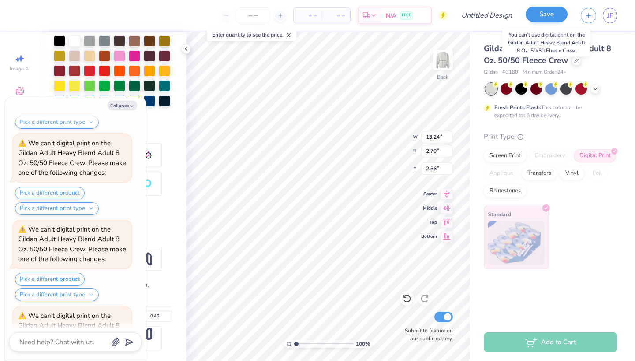
click at [530, 22] on button "Save" at bounding box center [546, 14] width 42 height 15
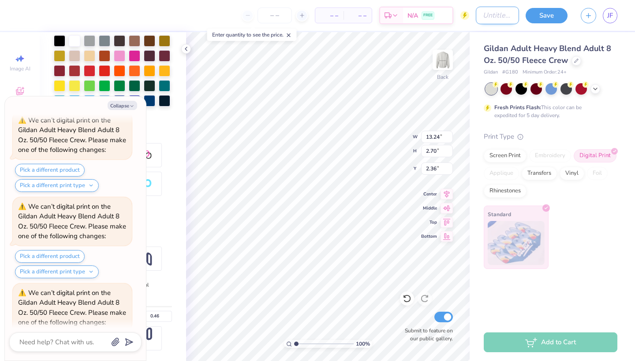
click at [496, 22] on input "Design Title" at bounding box center [497, 16] width 43 height 18
click at [543, 10] on button "Save" at bounding box center [546, 14] width 42 height 15
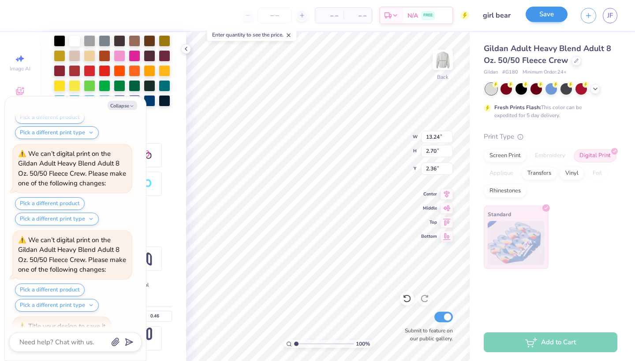
click at [548, 11] on button "Save" at bounding box center [546, 14] width 42 height 15
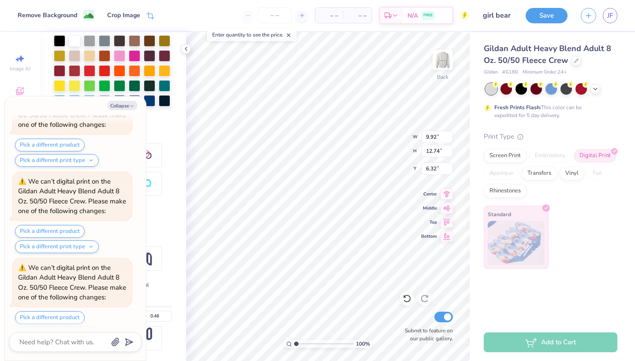
scroll to position [648, 0]
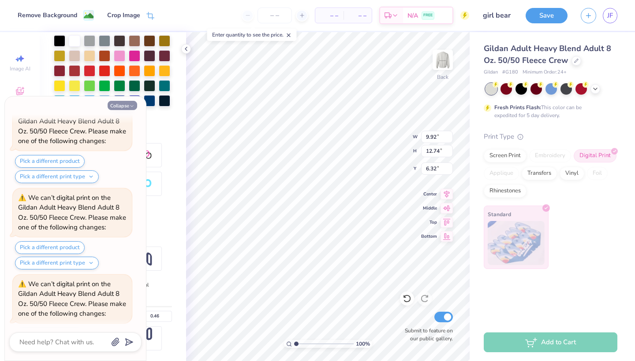
click at [129, 104] on icon "button" at bounding box center [131, 106] width 5 height 5
